Goal: Register for event/course

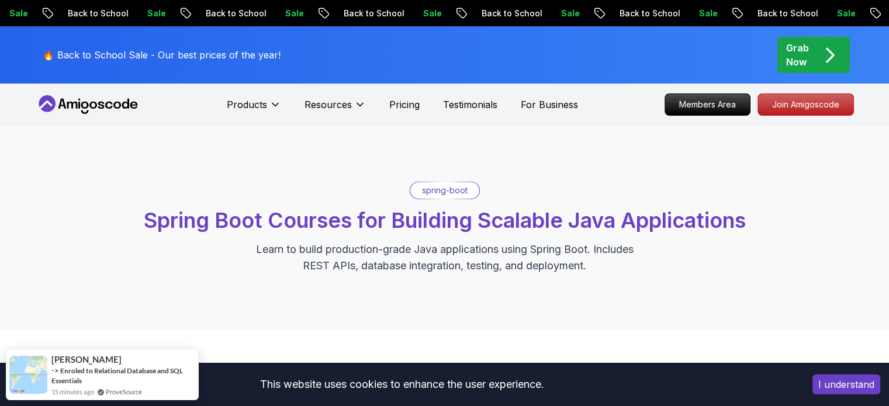
click at [850, 392] on button "I understand" at bounding box center [846, 385] width 68 height 20
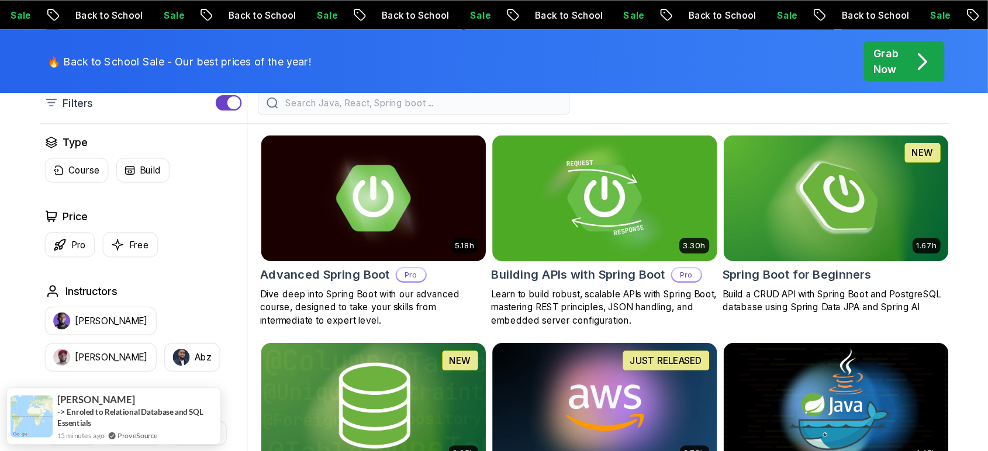
scroll to position [351, 0]
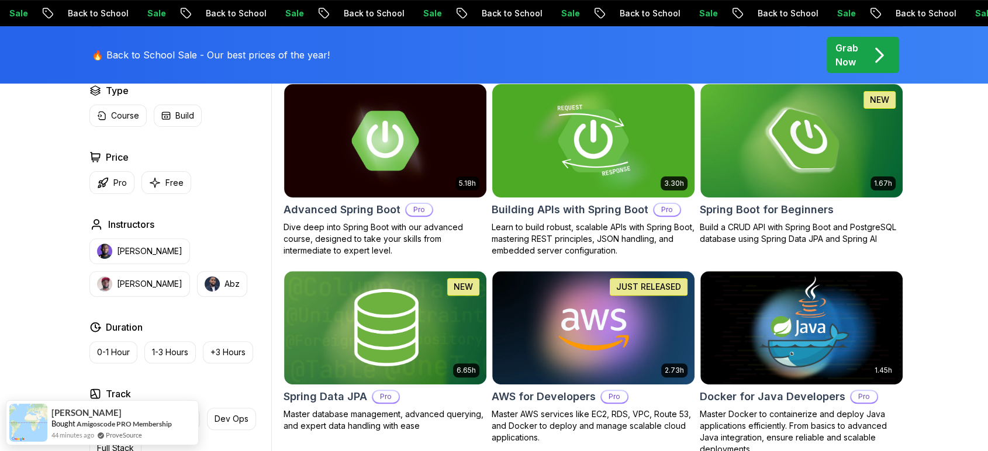
drag, startPoint x: 863, startPoint y: 0, endPoint x: 669, endPoint y: 125, distance: 231.3
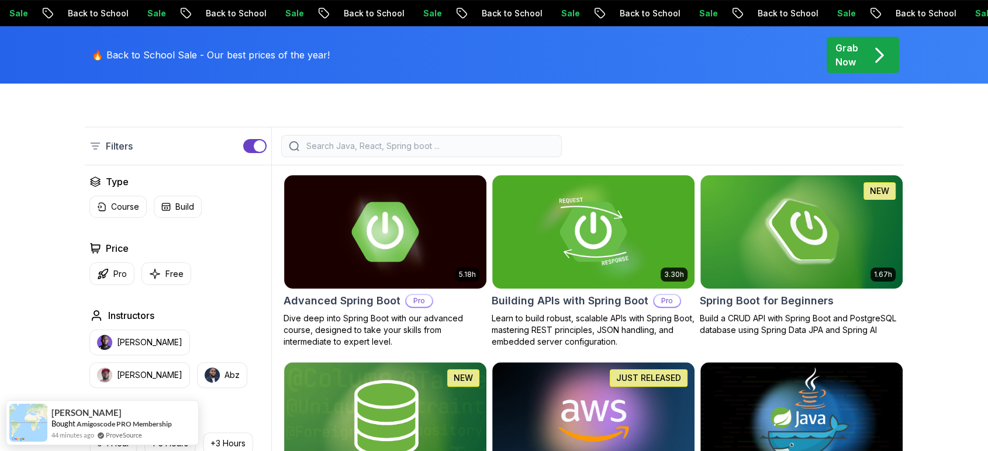
scroll to position [324, 0]
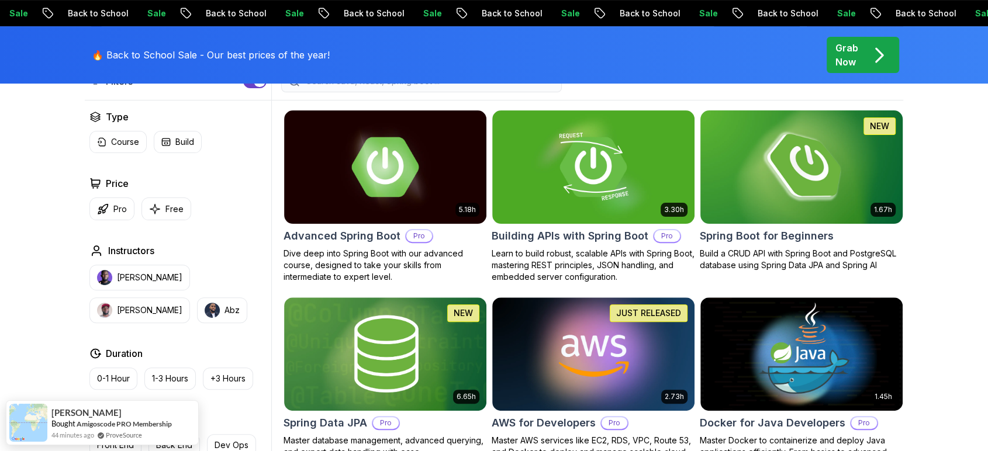
click at [827, 152] on img at bounding box center [801, 167] width 212 height 119
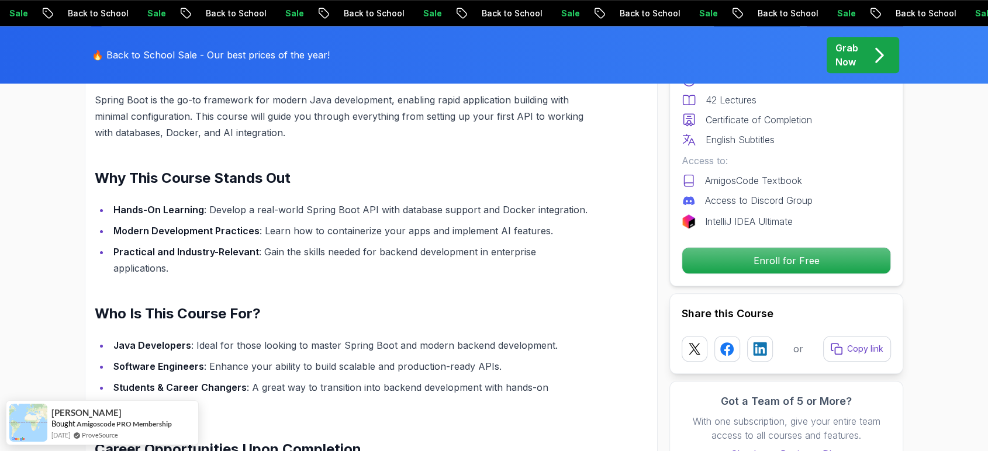
scroll to position [1363, 0]
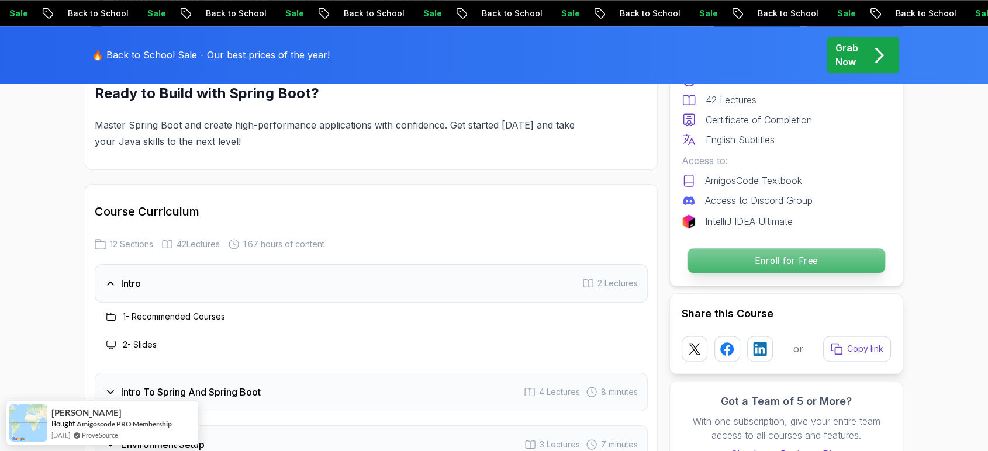
click at [763, 265] on p "Enroll for Free" at bounding box center [786, 260] width 198 height 25
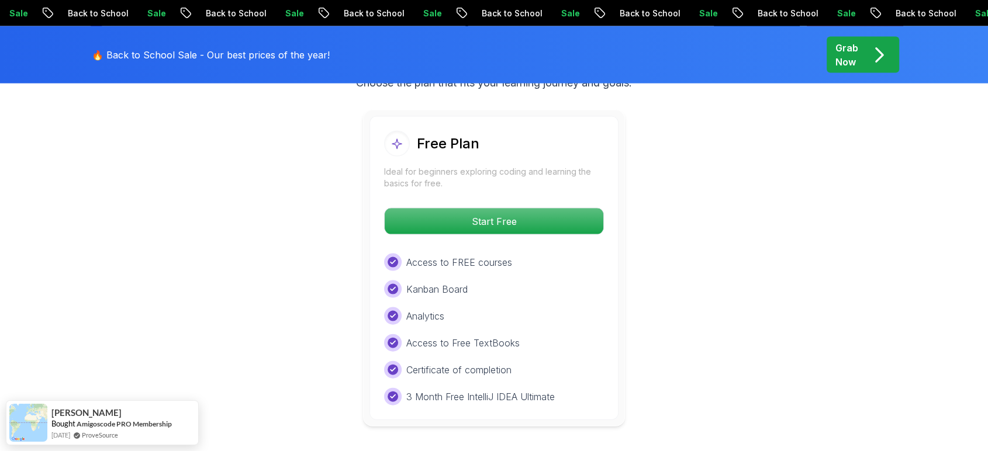
scroll to position [2441, 0]
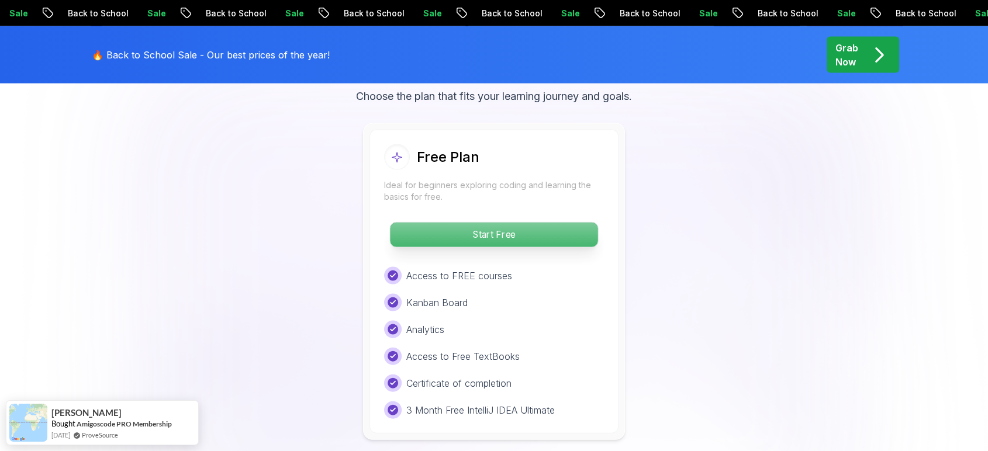
click at [547, 223] on p "Start Free" at bounding box center [493, 235] width 207 height 25
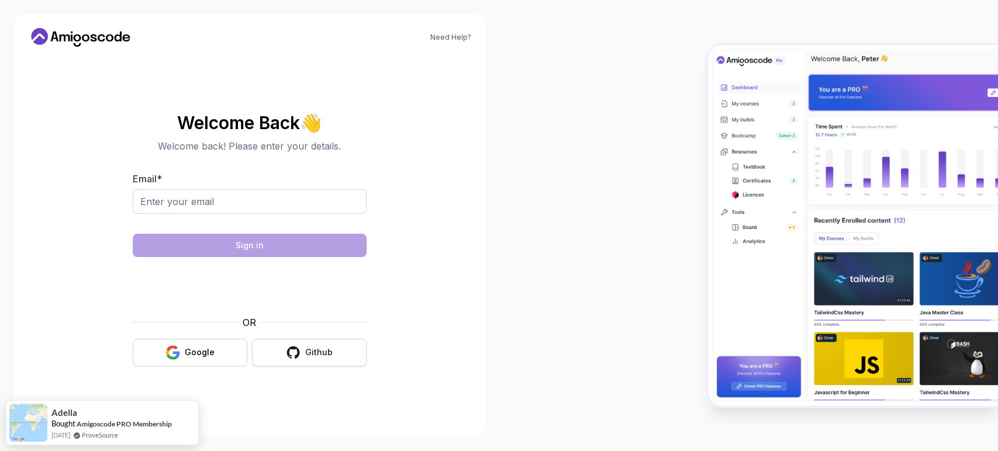
click at [327, 360] on button "Github" at bounding box center [309, 352] width 115 height 27
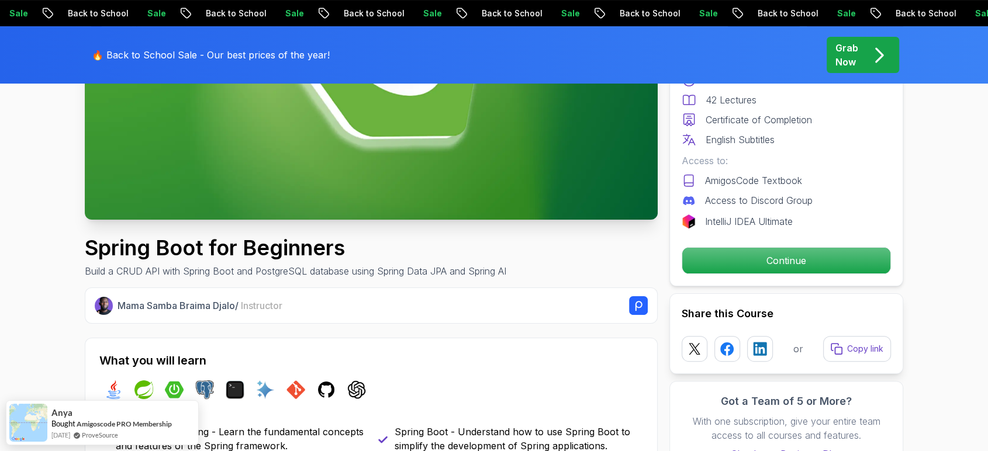
scroll to position [324, 0]
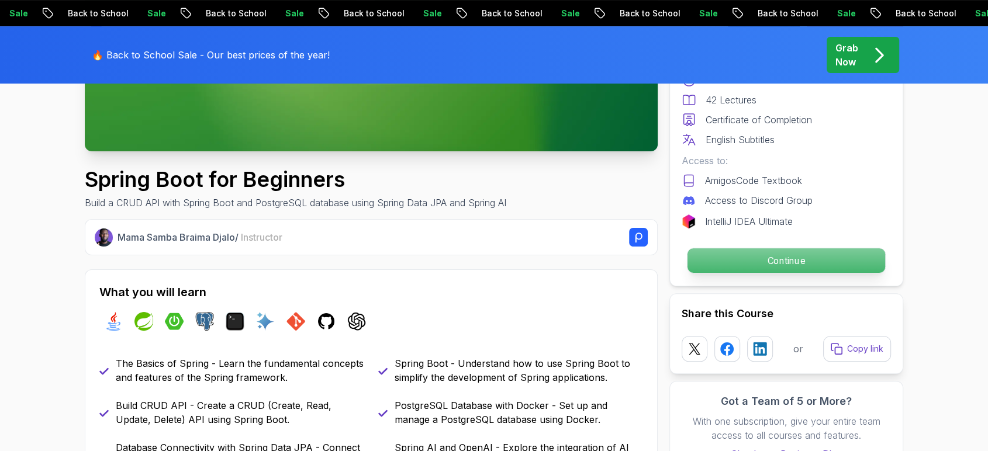
click at [812, 254] on p "Continue" at bounding box center [786, 260] width 198 height 25
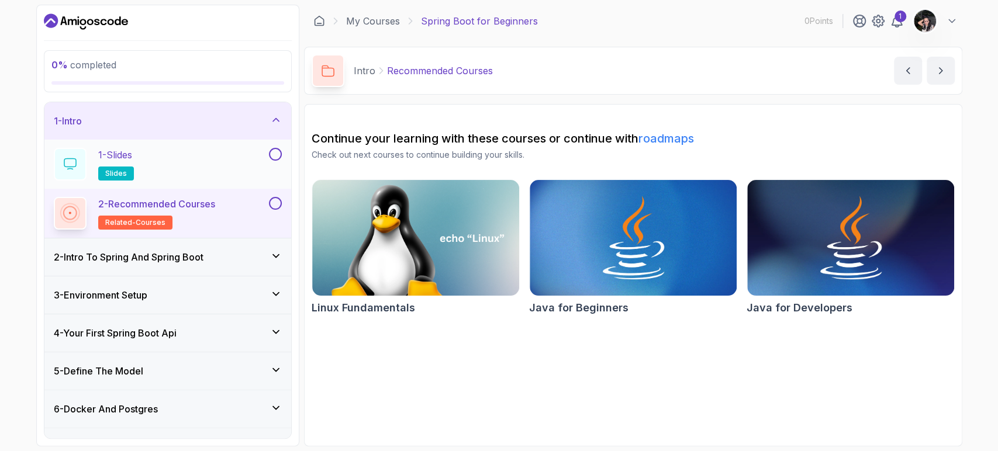
click at [204, 152] on div "1 - Slides slides" at bounding box center [160, 164] width 213 height 33
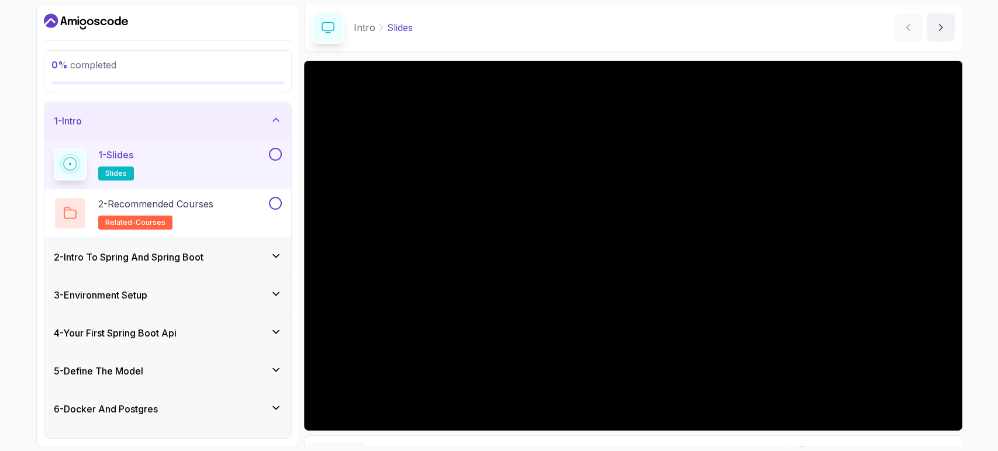
scroll to position [108, 0]
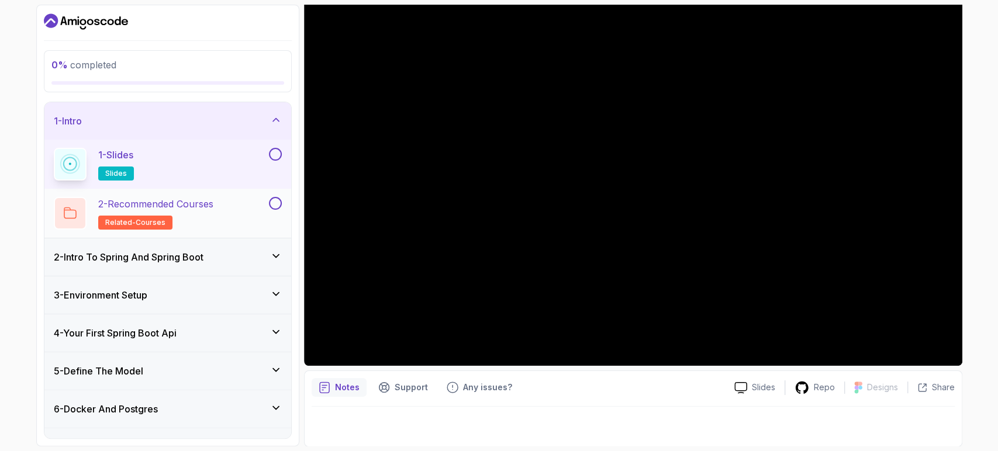
click at [183, 205] on p "2 - Recommended Courses" at bounding box center [155, 204] width 115 height 14
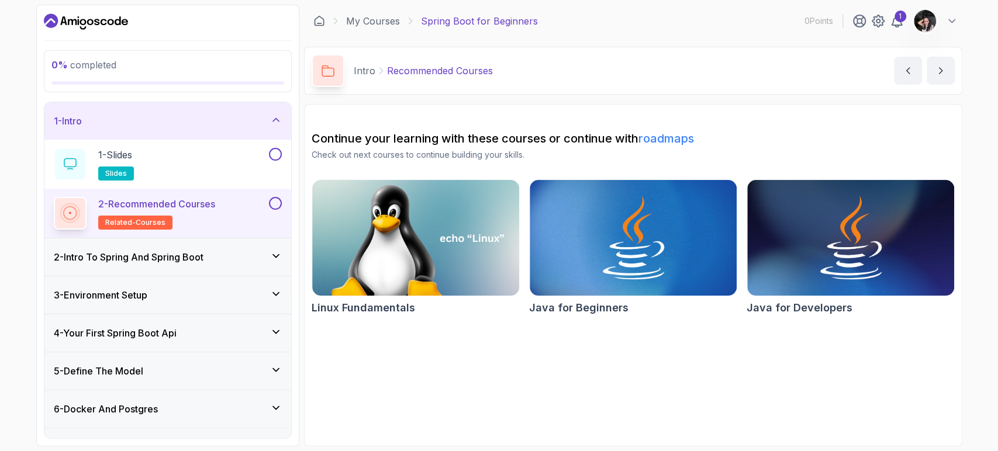
click at [172, 258] on h3 "2 - Intro To Spring And Spring Boot" at bounding box center [129, 257] width 150 height 14
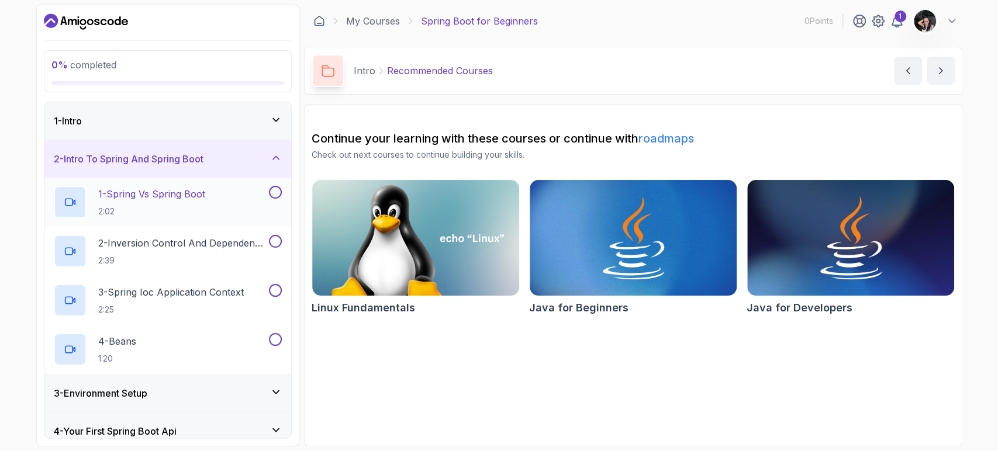
click at [199, 192] on p "1 - Spring Vs Spring Boot" at bounding box center [151, 194] width 107 height 14
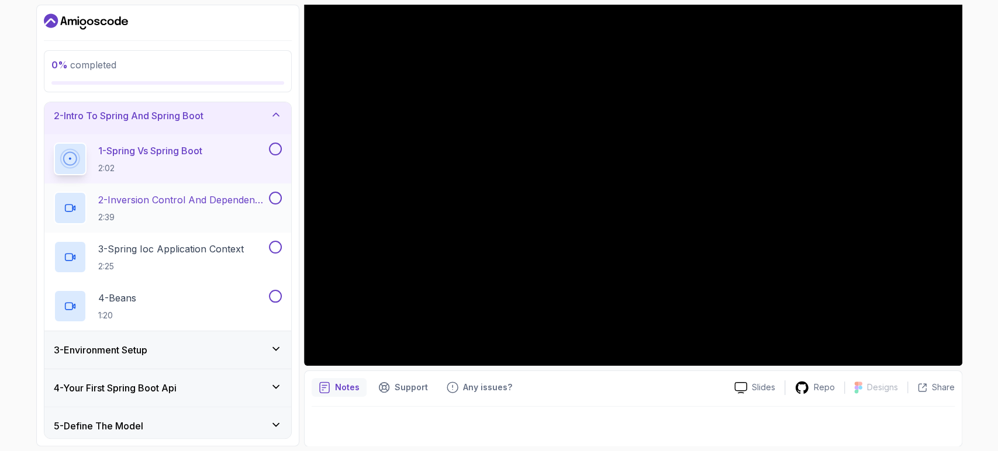
scroll to position [65, 0]
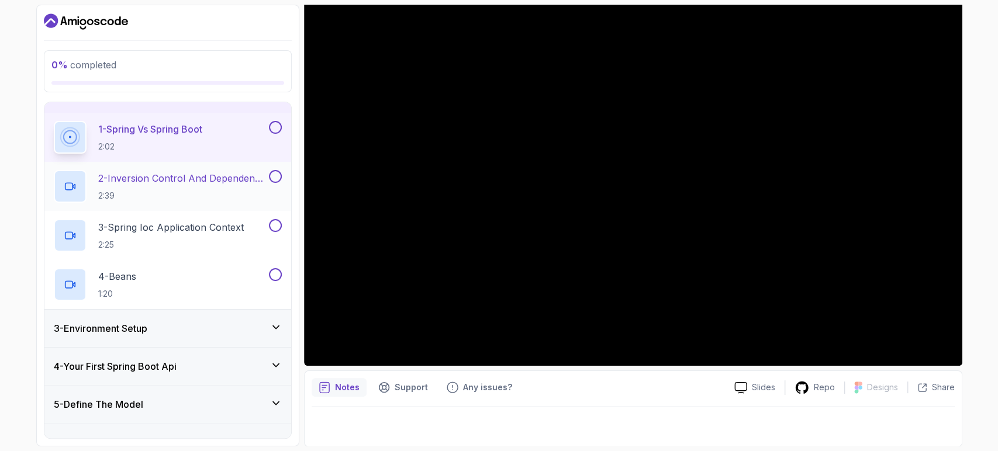
click at [184, 195] on p "2:39" at bounding box center [182, 196] width 168 height 12
